Goal: Find specific page/section: Find specific page/section

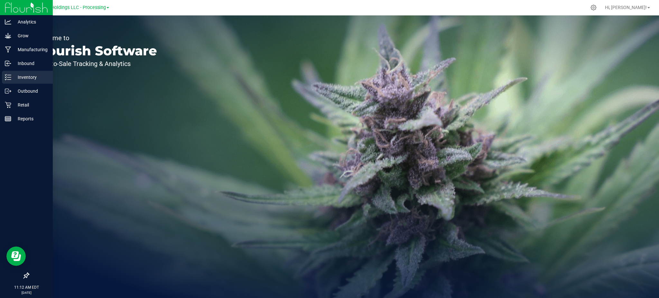
click at [20, 74] on p "Inventory" at bounding box center [30, 77] width 39 height 8
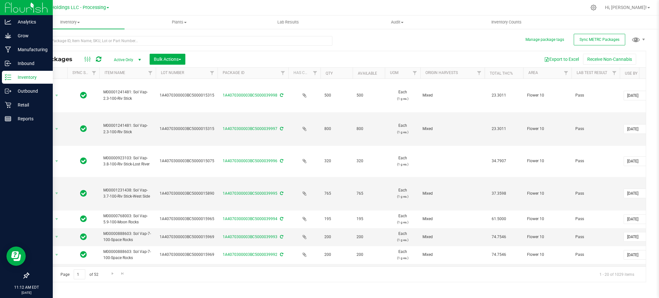
drag, startPoint x: 204, startPoint y: 71, endPoint x: 219, endPoint y: 78, distance: 16.0
click at [219, 78] on div "Actions Sync Status Item Name Lot Number Package ID Has COA Qty Available UOM O…" at bounding box center [334, 73] width 611 height 11
